Goal: Transaction & Acquisition: Subscribe to service/newsletter

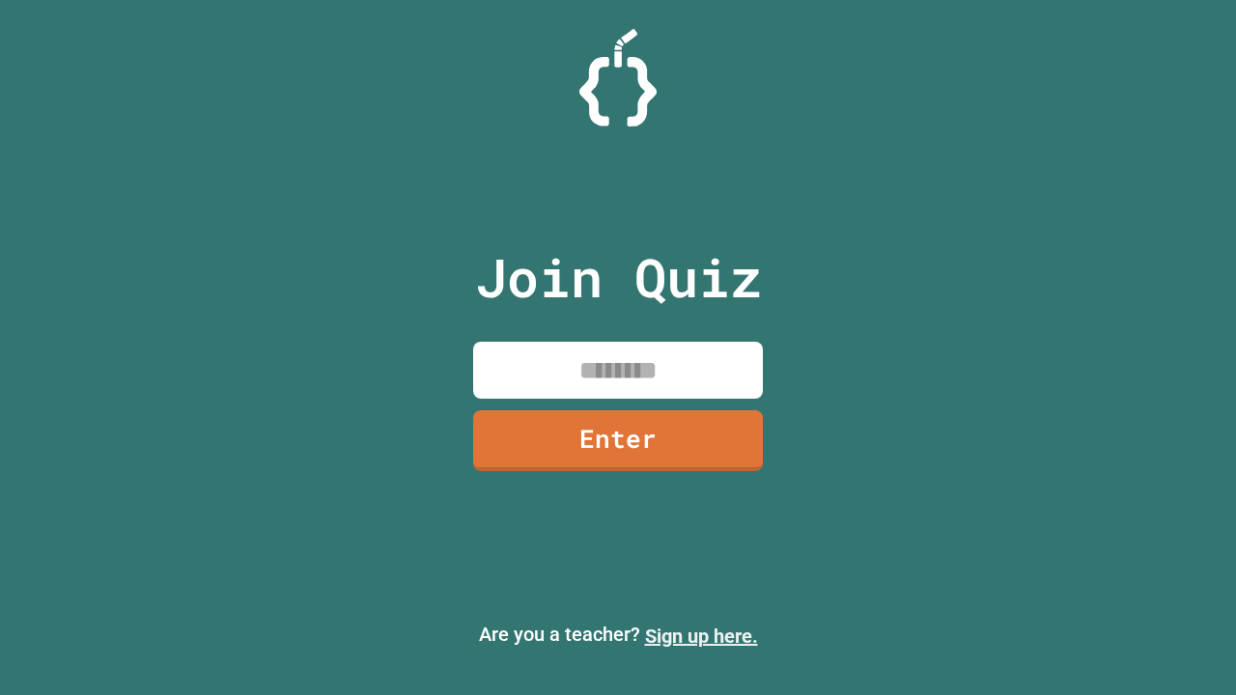
click at [701, 636] on link "Sign up here." at bounding box center [701, 636] width 113 height 23
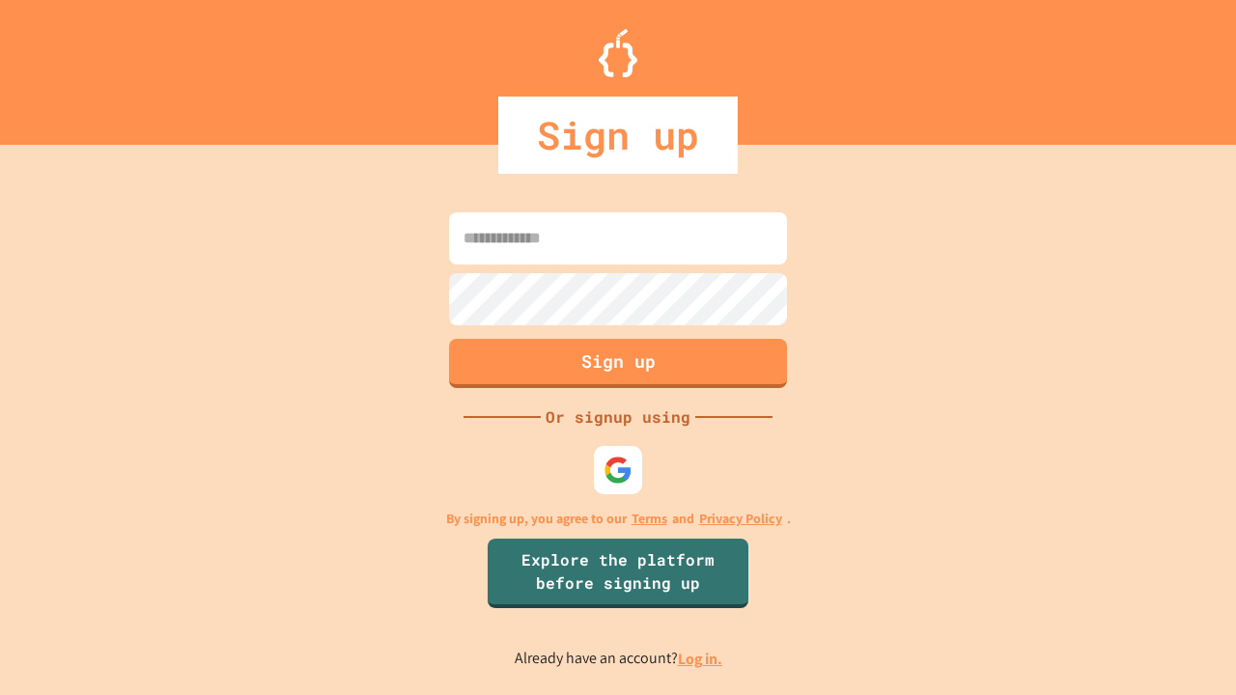
click at [701, 658] on link "Log in." at bounding box center [700, 659] width 44 height 20
